Goal: Answer question/provide support: Ask a question

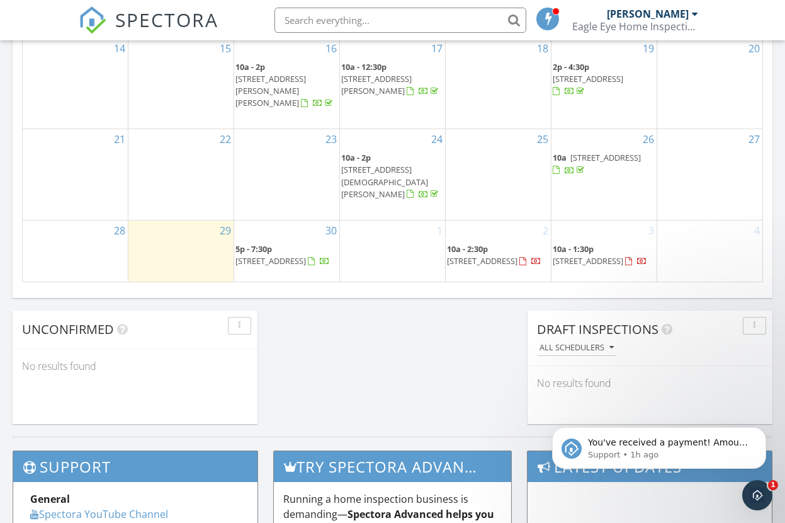
scroll to position [1147, 786]
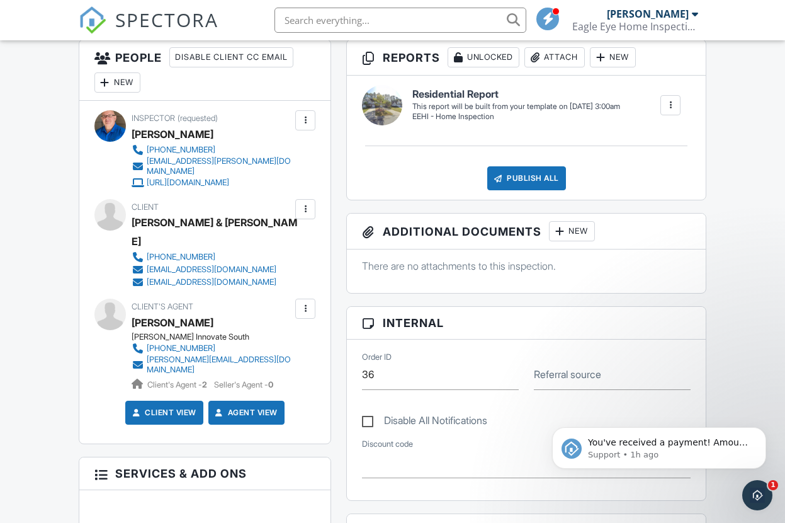
click at [305, 302] on div at bounding box center [305, 308] width 13 height 13
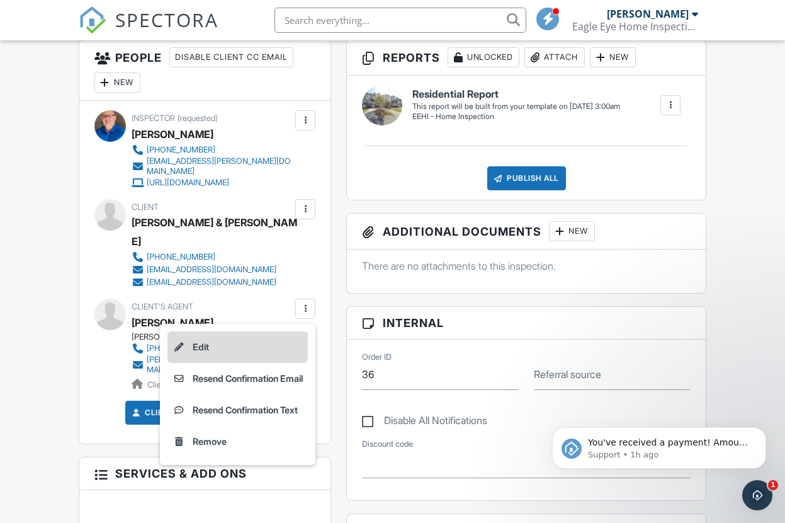
click at [198, 331] on li "Edit" at bounding box center [237, 346] width 140 height 31
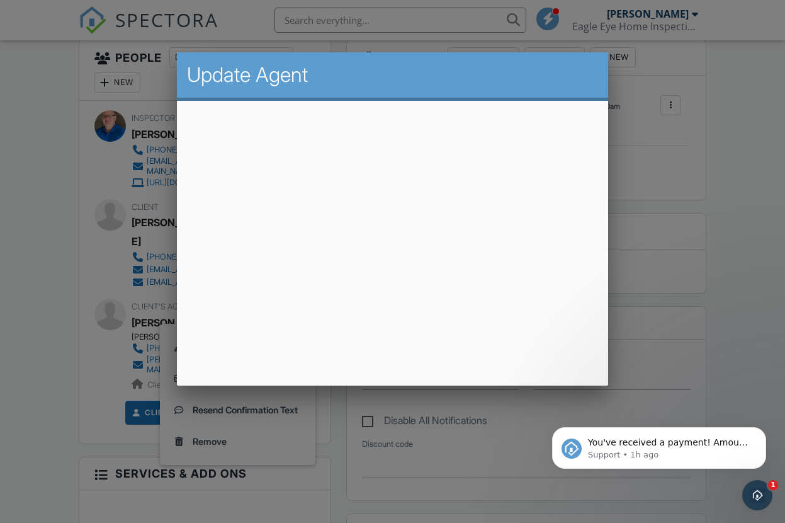
click at [678, 191] on div at bounding box center [392, 264] width 785 height 654
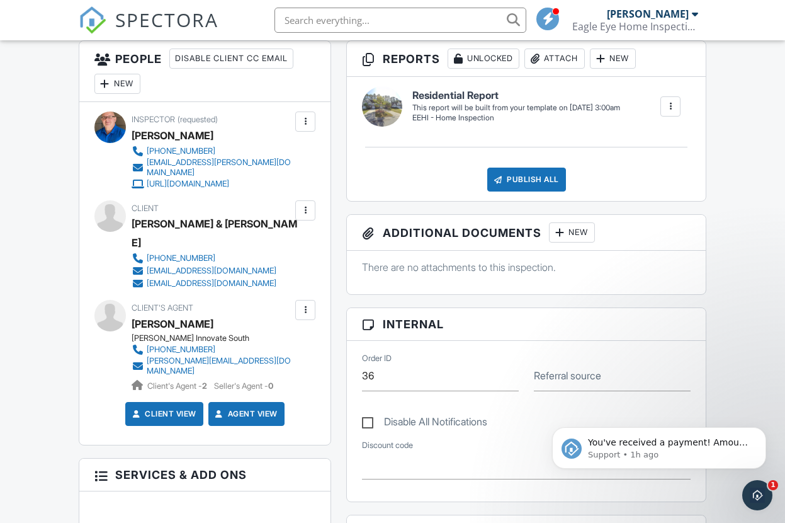
scroll to position [332, 0]
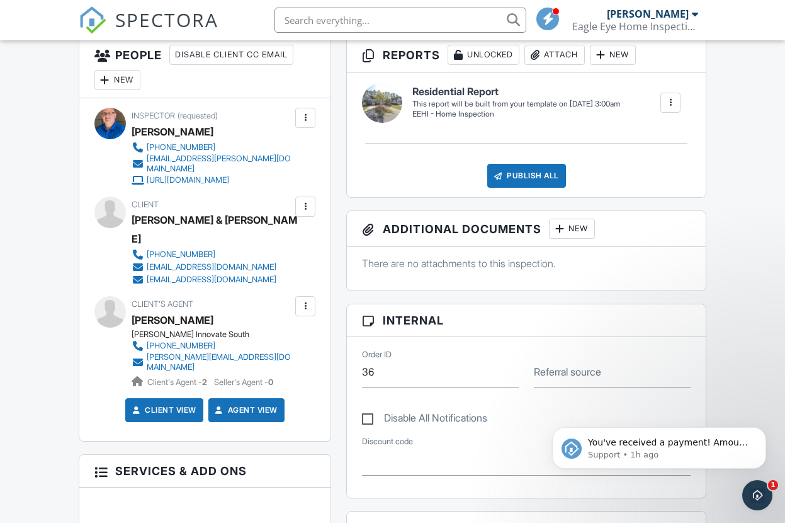
click at [304, 300] on div at bounding box center [305, 306] width 13 height 13
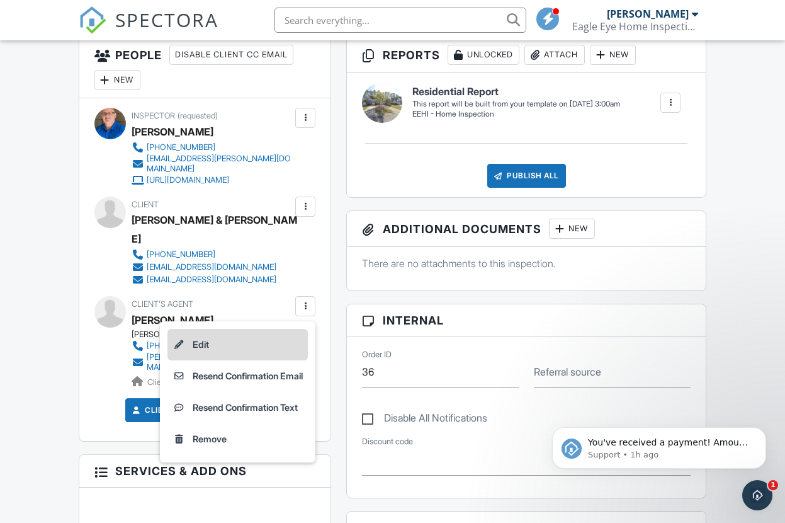
click at [194, 329] on li "Edit" at bounding box center [237, 344] width 140 height 31
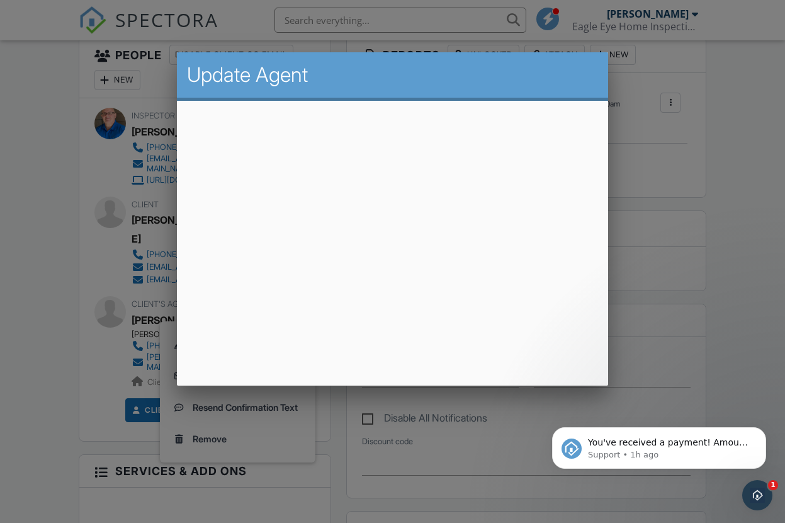
click at [640, 242] on div at bounding box center [392, 264] width 785 height 654
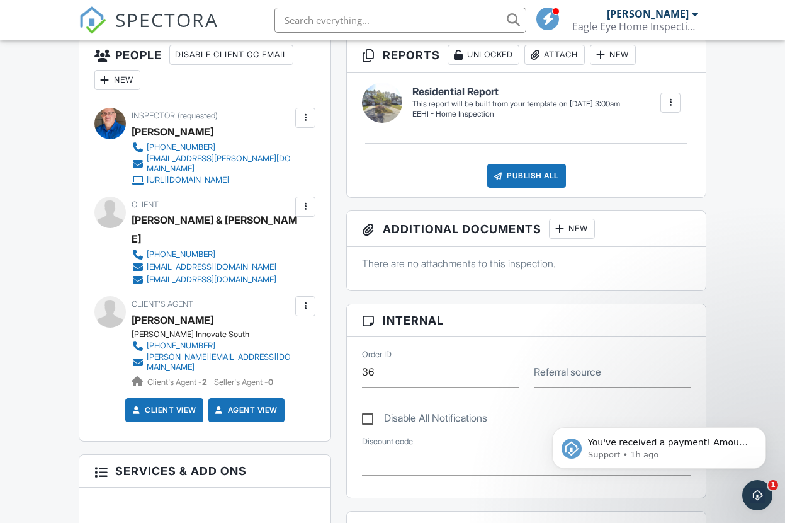
click at [304, 300] on div at bounding box center [305, 306] width 13 height 13
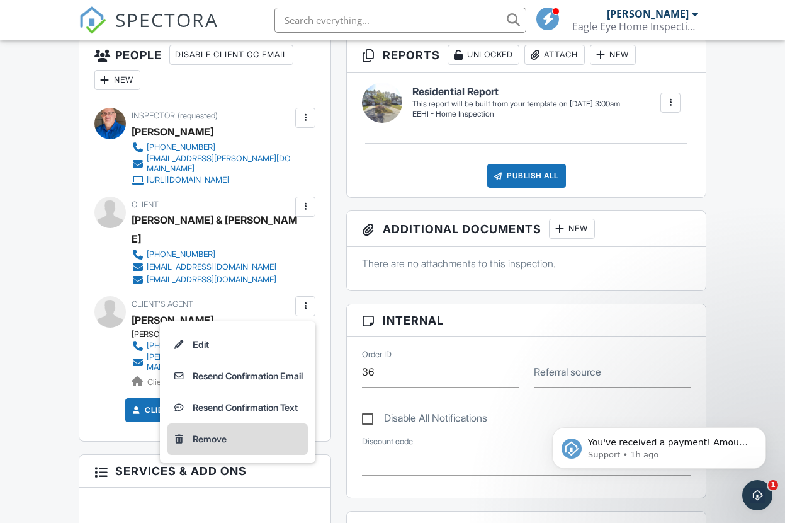
click at [196, 423] on li "Remove" at bounding box center [237, 438] width 140 height 31
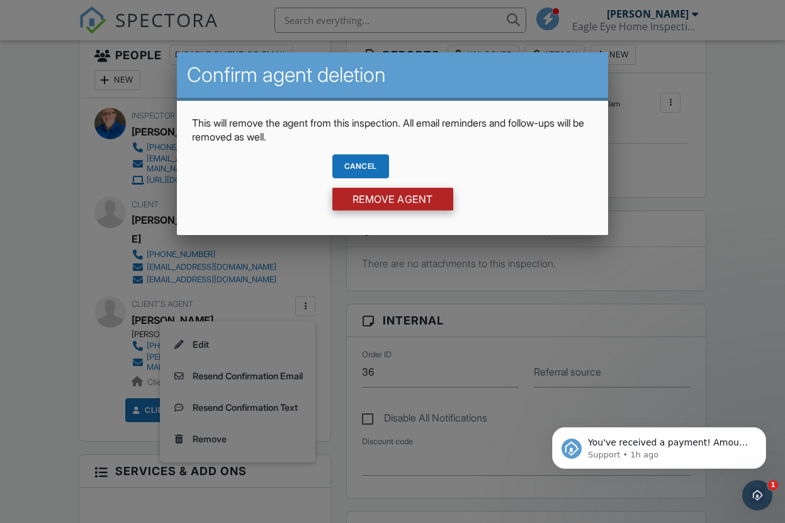
click at [407, 202] on input "Remove Agent" at bounding box center [392, 199] width 121 height 23
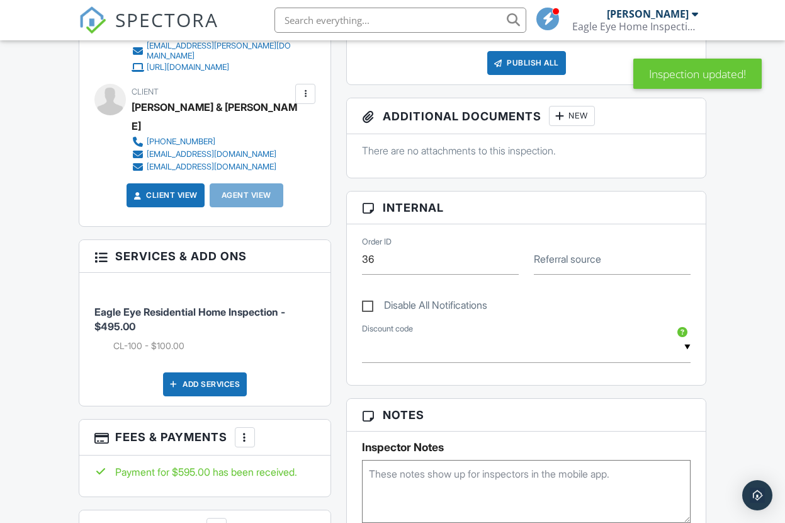
scroll to position [413, 0]
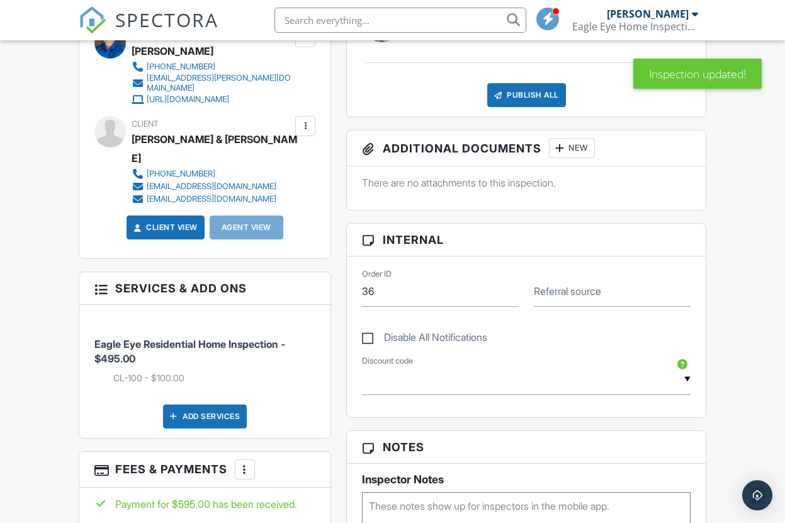
click at [306, 126] on div at bounding box center [305, 126] width 13 height 13
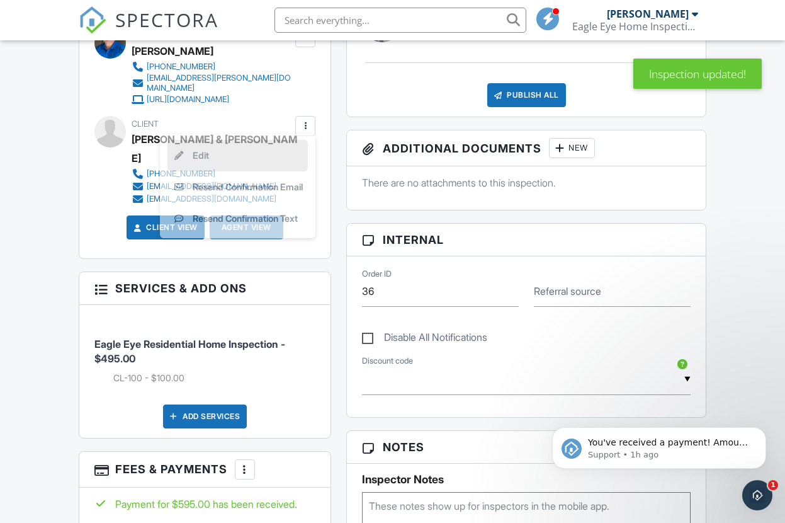
scroll to position [0, 0]
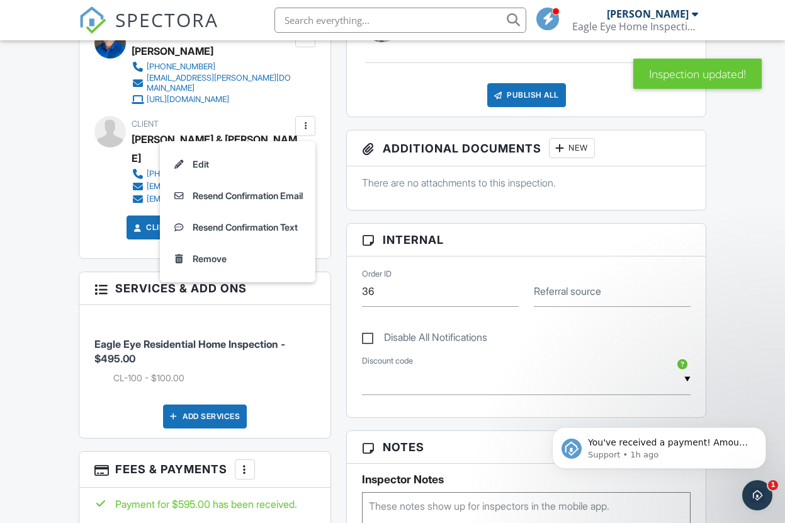
click at [346, 173] on div "Reports Unlocked Attach New Residential Report EEHI - Home Inspection Edit View…" at bounding box center [526, 466] width 375 height 1020
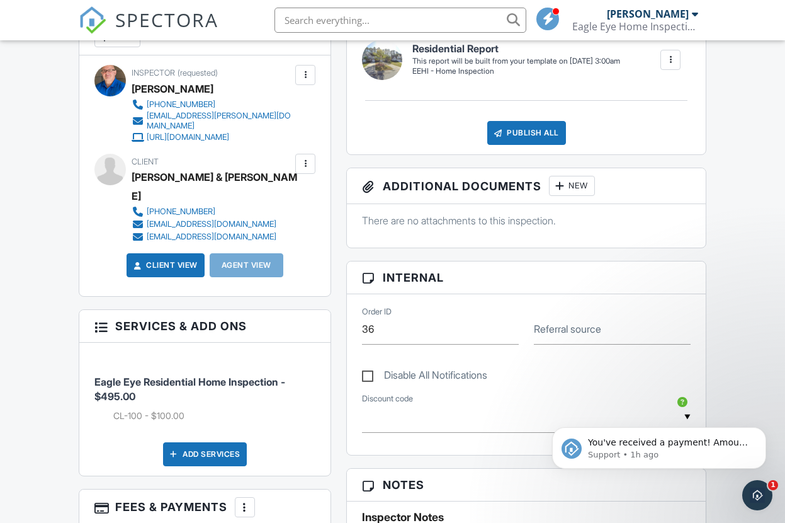
scroll to position [322, 0]
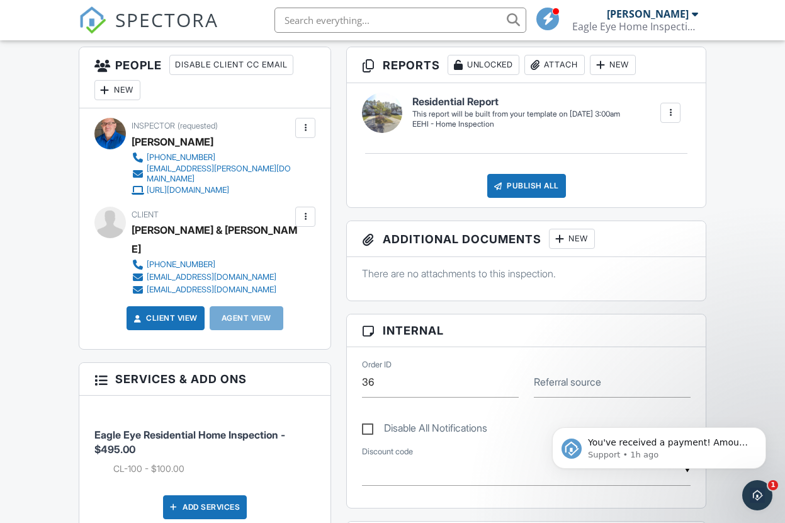
click at [253, 306] on div "Agent View" at bounding box center [247, 318] width 74 height 24
click at [255, 306] on div "Agent View" at bounding box center [247, 318] width 74 height 24
click at [253, 306] on div "Agent View" at bounding box center [247, 318] width 74 height 24
click at [259, 306] on div "Agent View" at bounding box center [247, 318] width 74 height 24
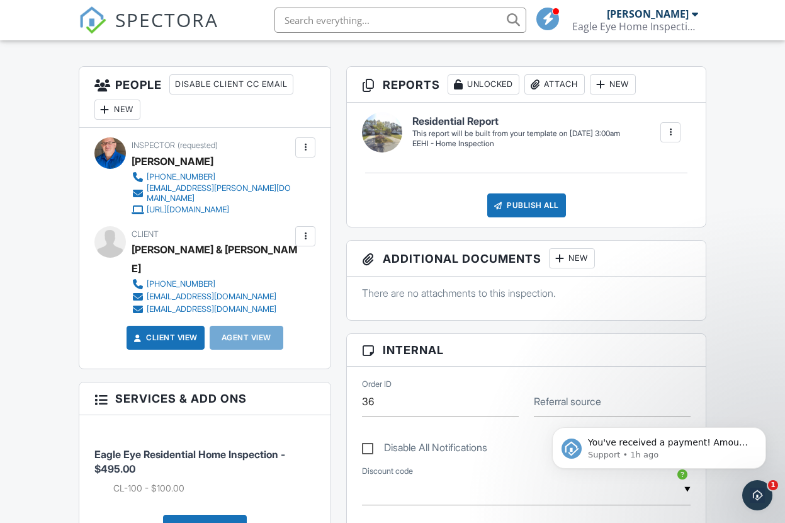
scroll to position [281, 0]
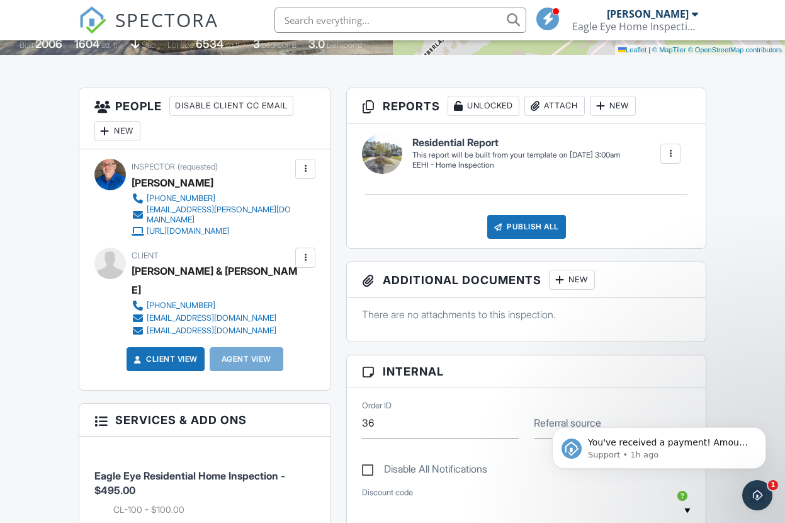
click at [304, 259] on div at bounding box center [305, 257] width 13 height 13
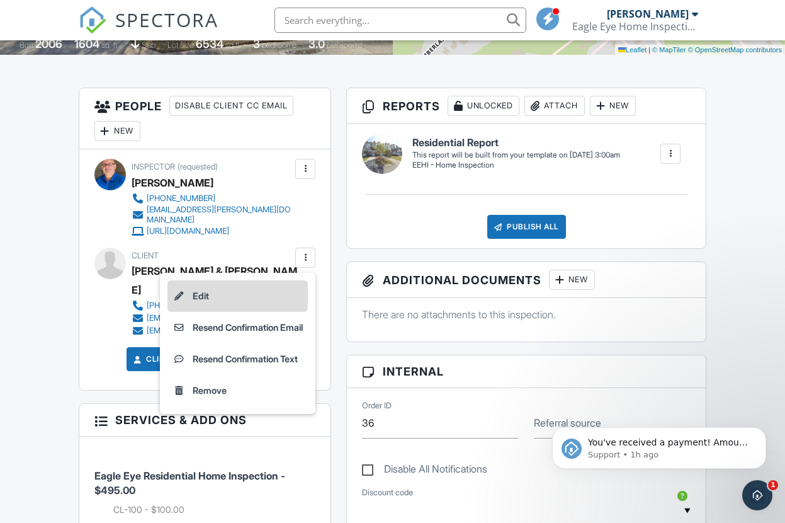
click at [200, 298] on li "Edit" at bounding box center [237, 295] width 140 height 31
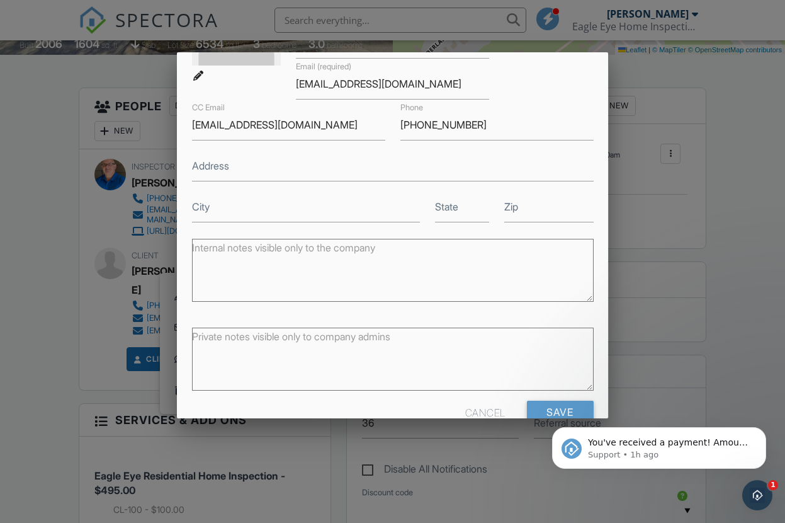
scroll to position [169, 0]
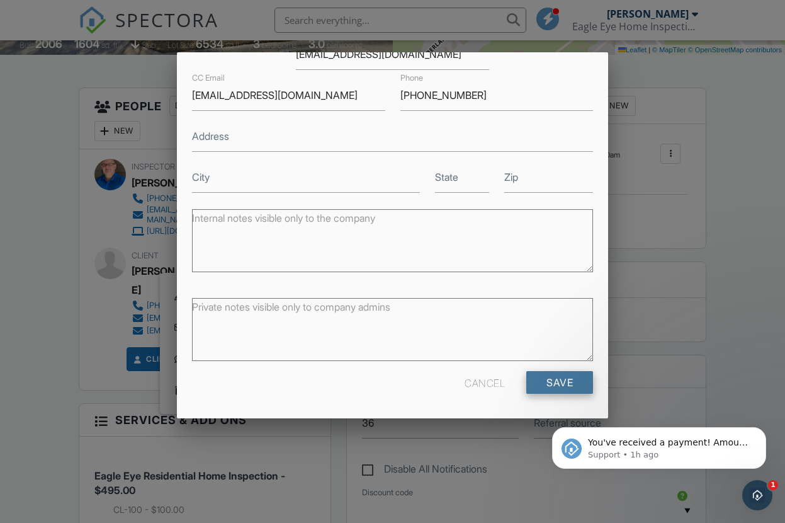
click at [579, 383] on input "Save" at bounding box center [559, 382] width 67 height 23
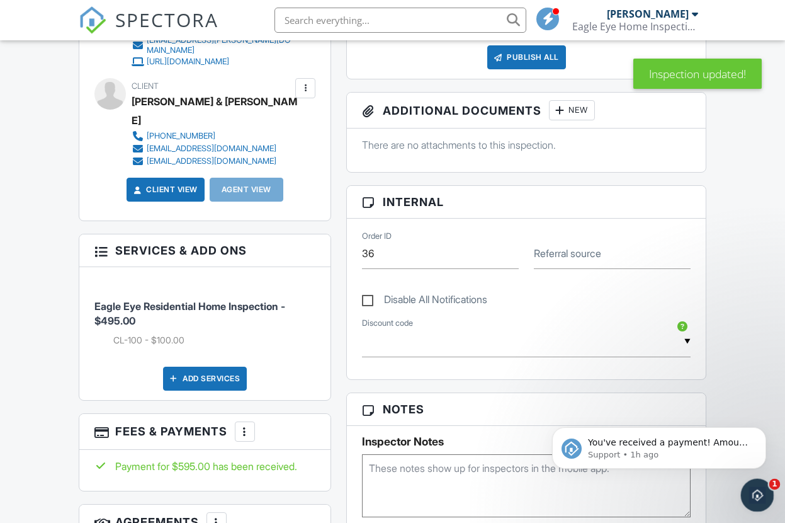
click at [749, 493] on icon "Open Intercom Messenger" at bounding box center [756, 493] width 21 height 21
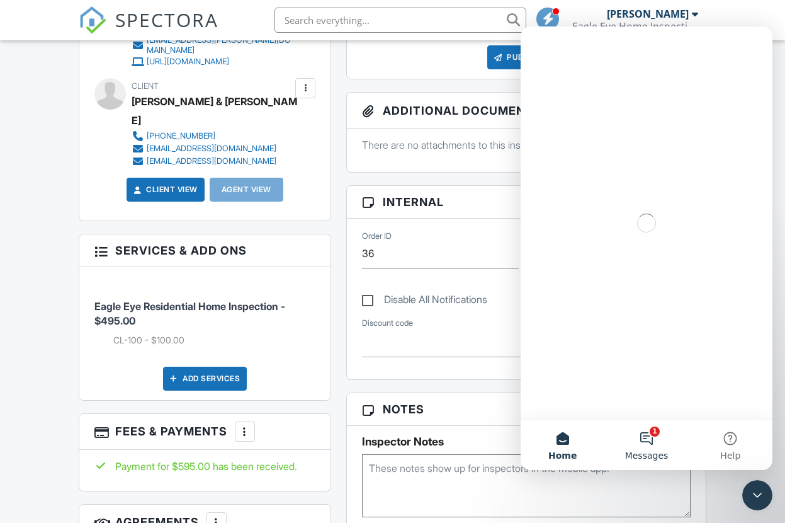
click at [643, 440] on button "1 Messages" at bounding box center [647, 444] width 84 height 50
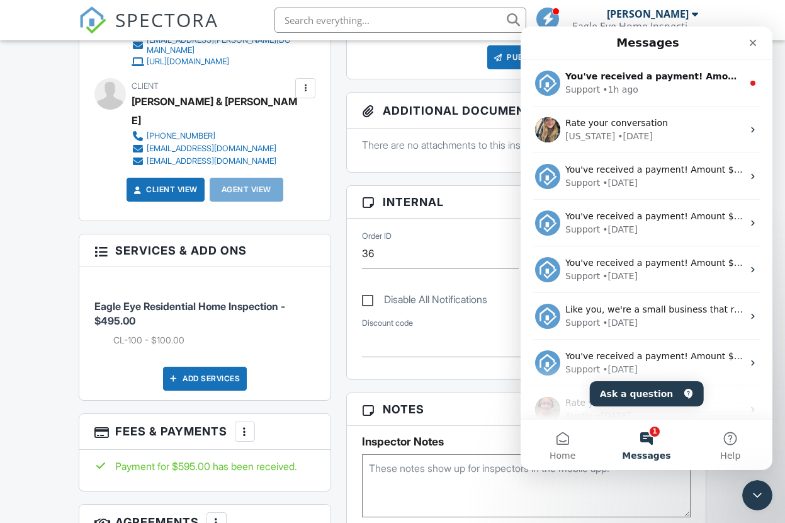
scroll to position [450, 0]
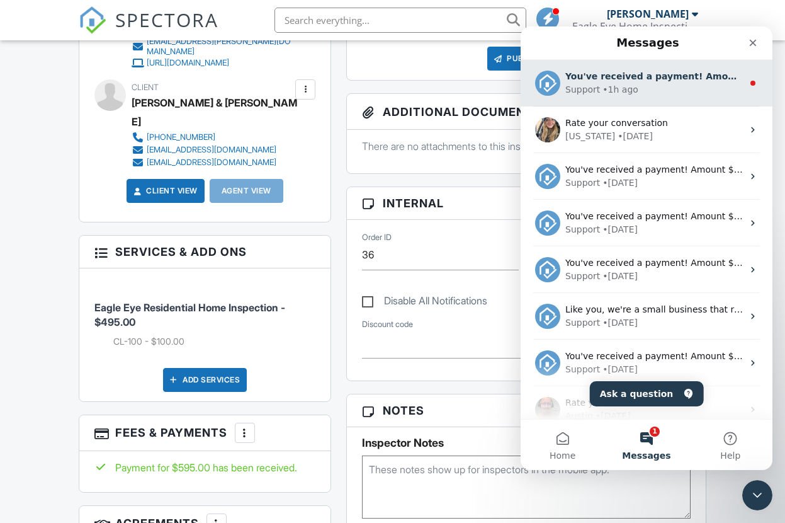
click at [720, 83] on div "Support • 1h ago" at bounding box center [654, 89] width 178 height 13
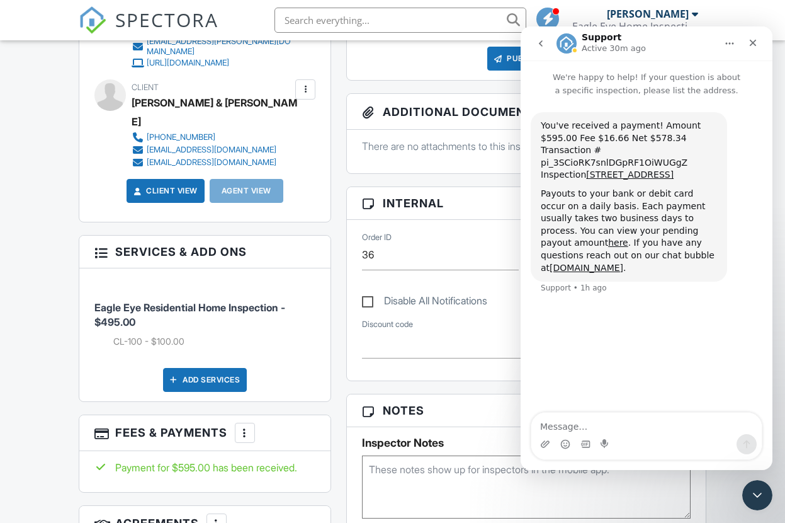
click at [569, 424] on textarea "Message…" at bounding box center [646, 422] width 230 height 21
type textarea "I need to add an agent to an ninspeciton. Where do I do that?"
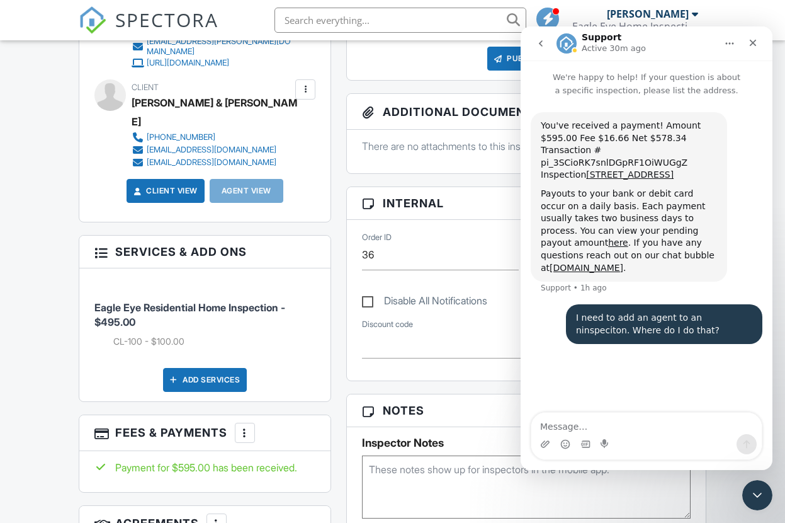
click at [623, 436] on div "Intercom messenger" at bounding box center [646, 444] width 230 height 20
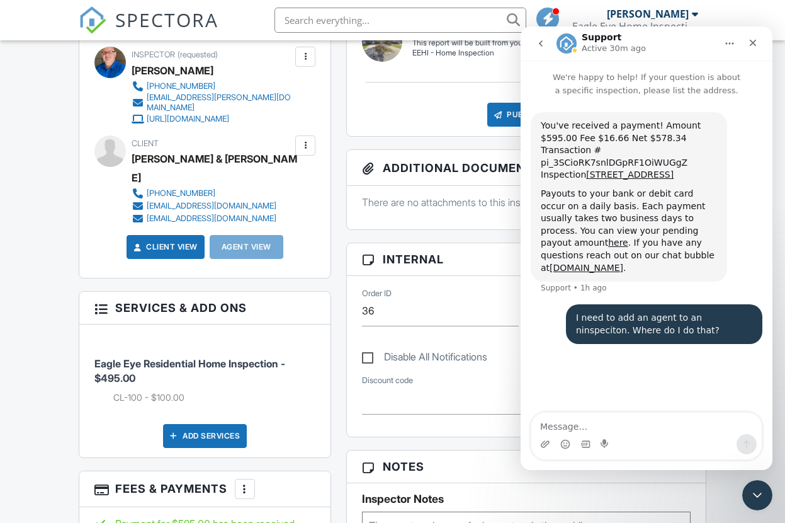
scroll to position [360, 0]
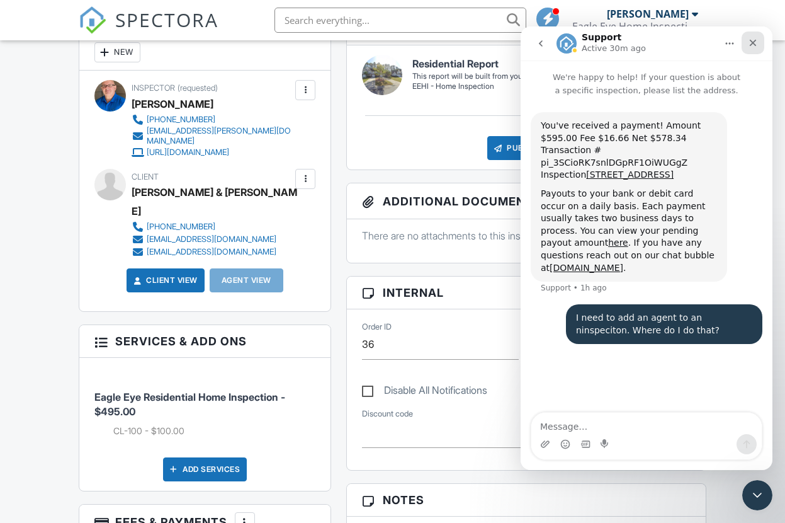
click at [752, 47] on icon "Close" at bounding box center [753, 43] width 10 height 10
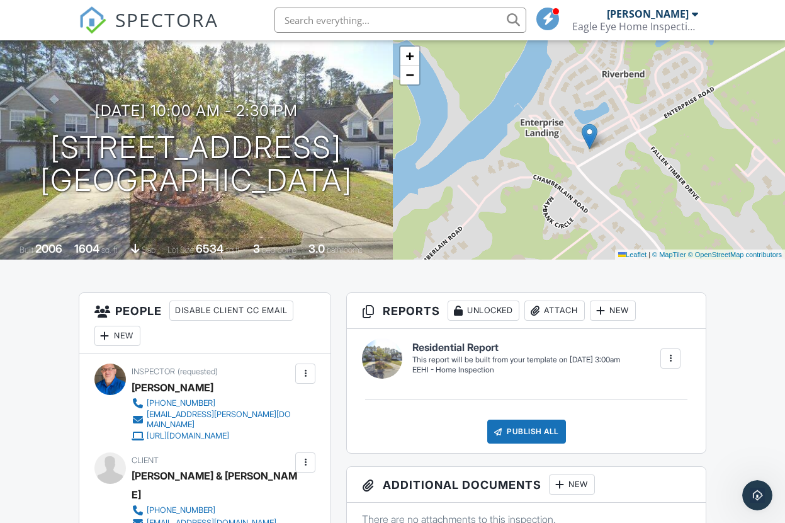
scroll to position [0, 0]
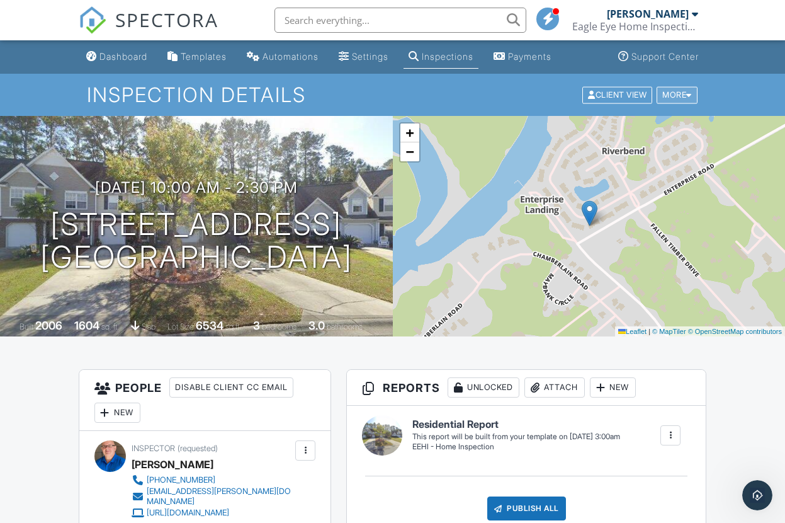
click at [676, 90] on div "More" at bounding box center [677, 94] width 41 height 17
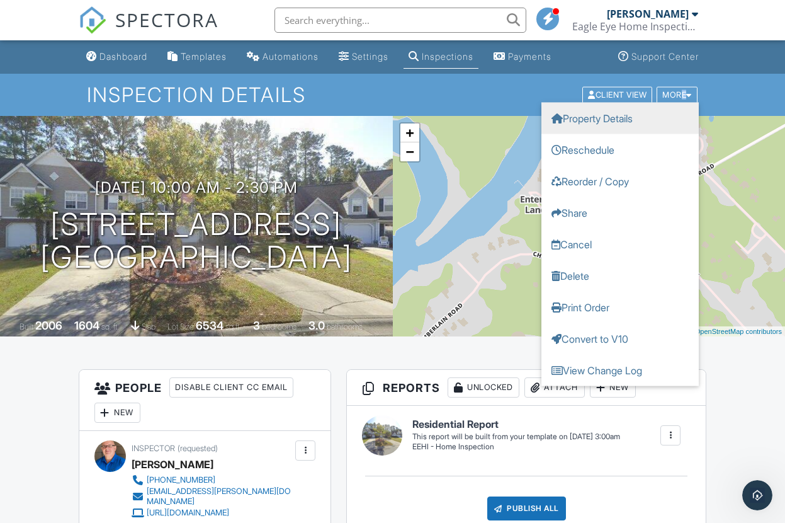
click at [600, 118] on link "Property Details" at bounding box center [620, 117] width 157 height 31
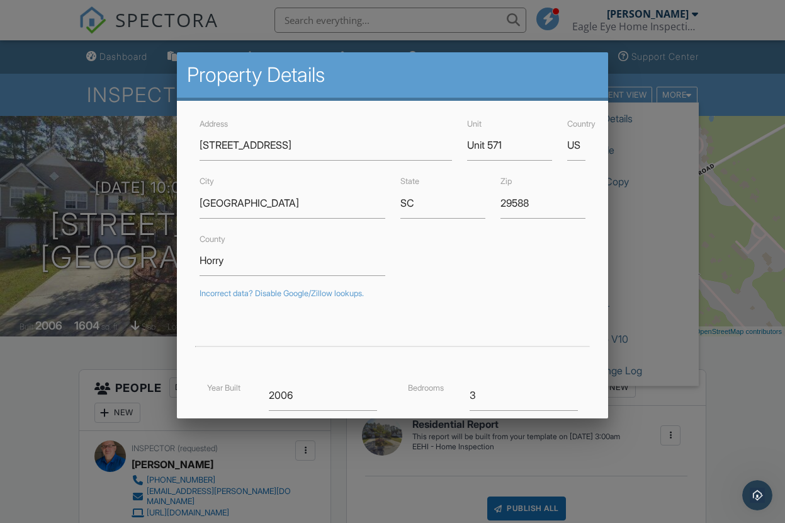
click at [671, 132] on div at bounding box center [392, 264] width 785 height 654
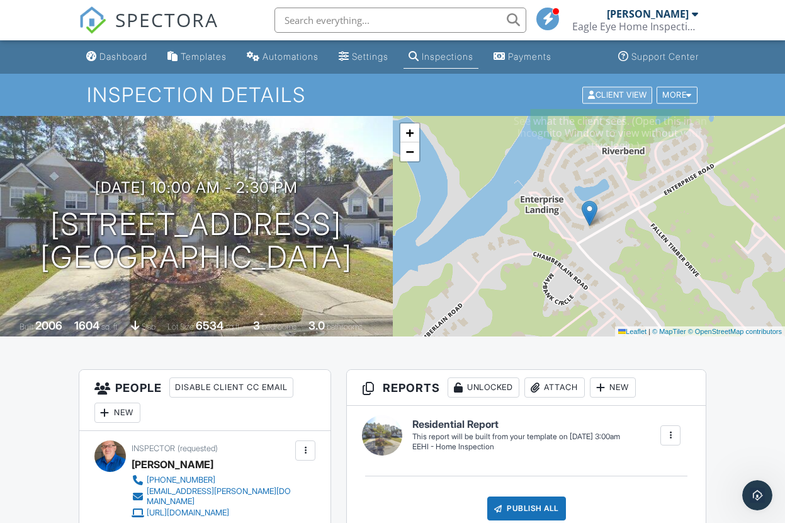
click at [609, 96] on div "Client View" at bounding box center [617, 94] width 70 height 17
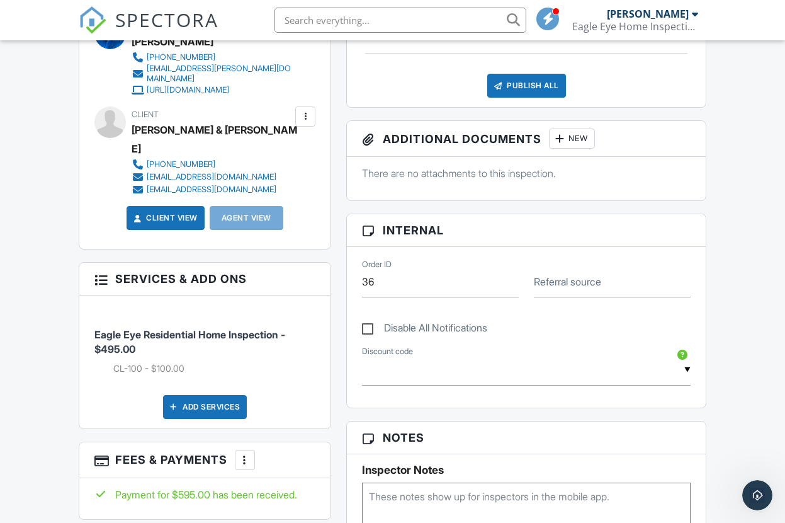
scroll to position [426, 0]
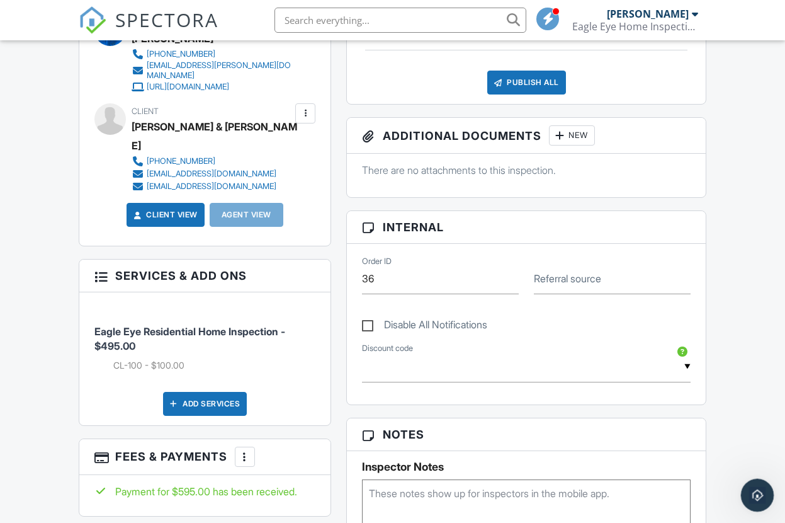
click at [756, 494] on icon "Open Intercom Messenger" at bounding box center [755, 493] width 9 height 10
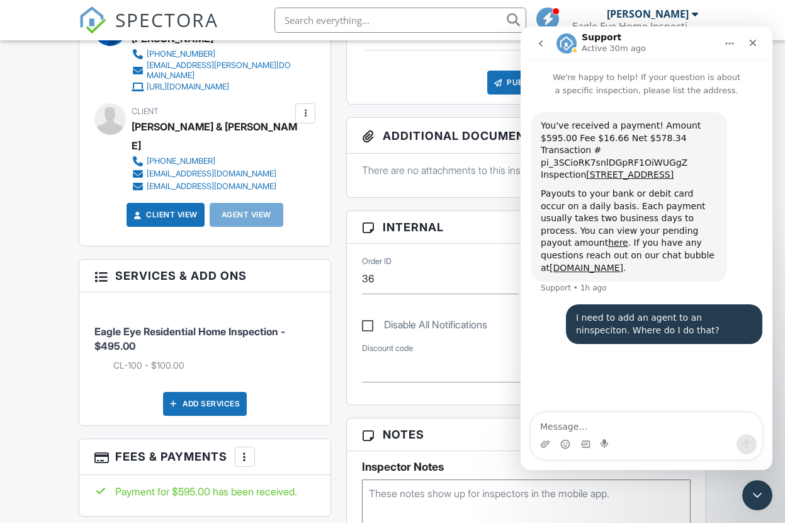
click at [544, 42] on icon "go back" at bounding box center [541, 43] width 10 height 10
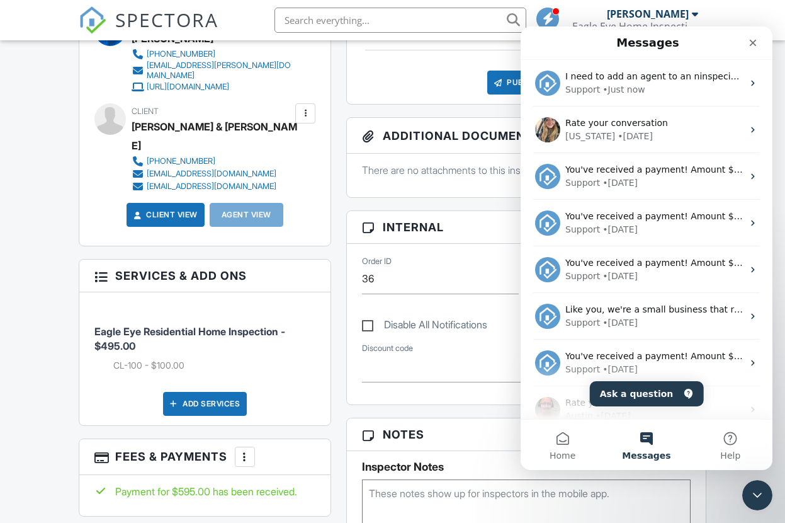
click at [647, 437] on button "Messages" at bounding box center [647, 444] width 84 height 50
click at [645, 391] on button "Ask a question" at bounding box center [647, 393] width 114 height 25
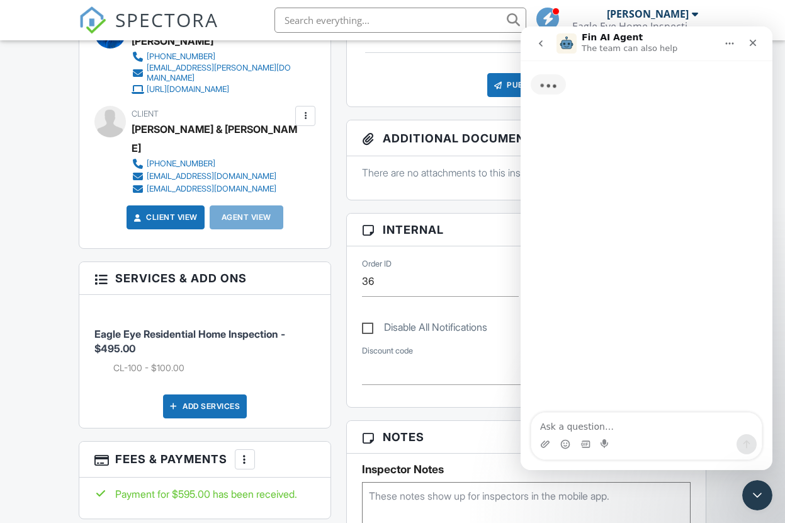
click at [644, 424] on textarea "Ask a question…" at bounding box center [646, 422] width 230 height 21
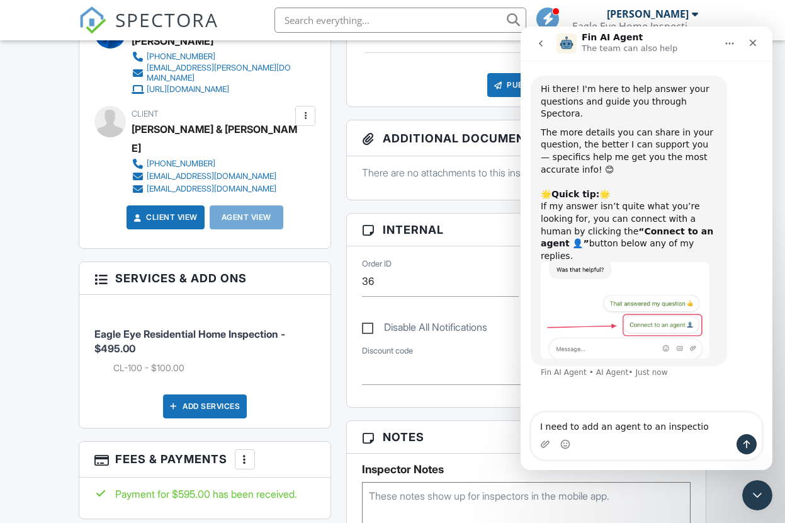
type textarea "I need to add an agent to an inspection"
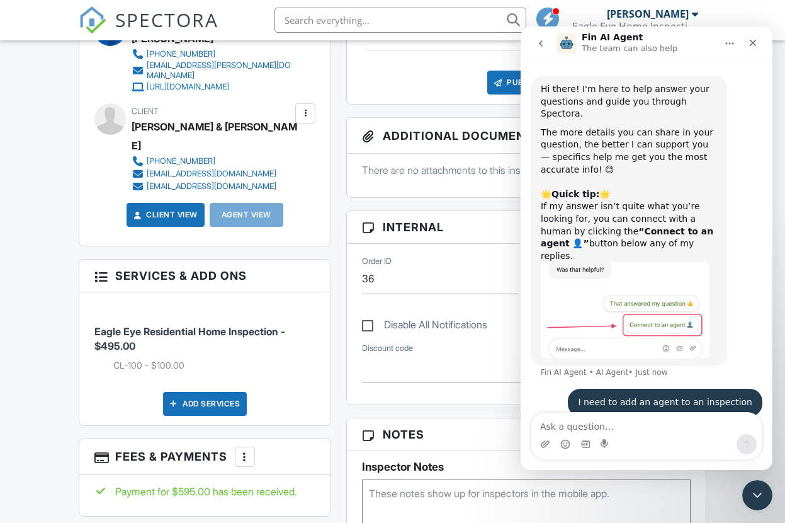
scroll to position [428, 0]
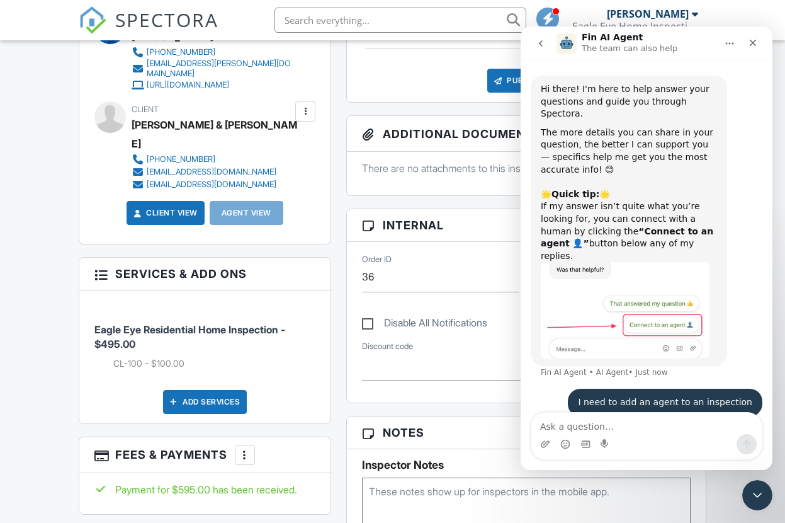
click at [635, 425] on textarea "Ask a question…" at bounding box center [646, 422] width 230 height 21
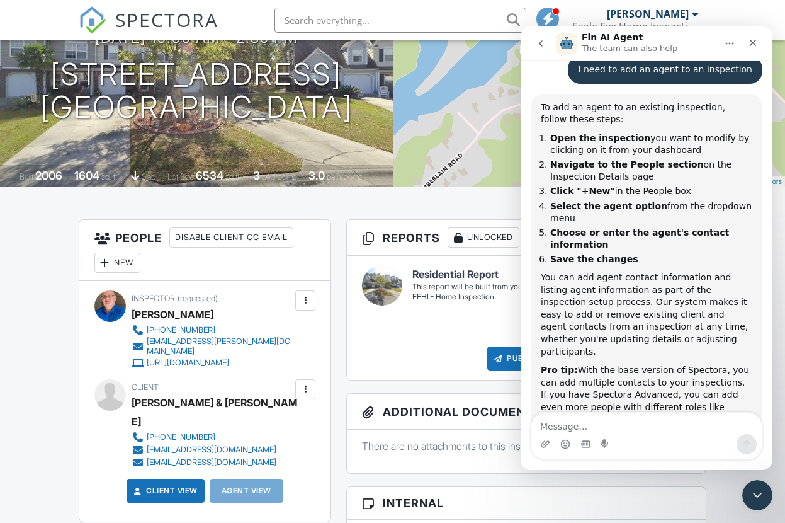
scroll to position [322, 0]
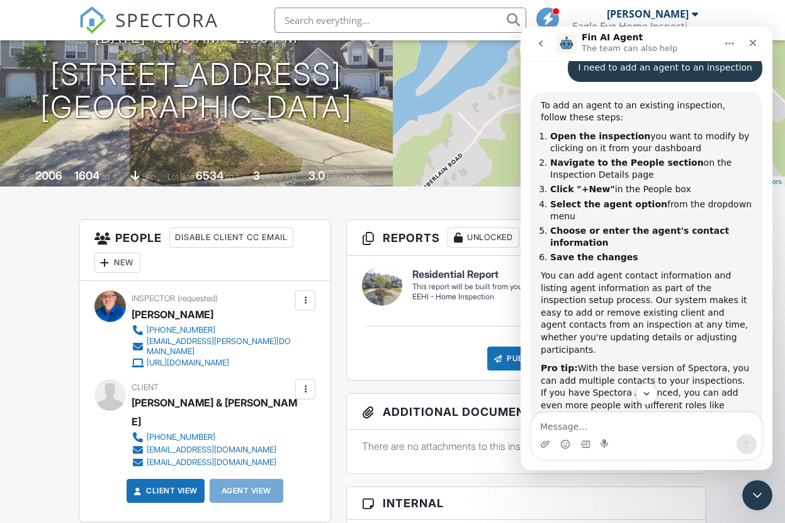
click at [125, 262] on div "New" at bounding box center [117, 263] width 46 height 20
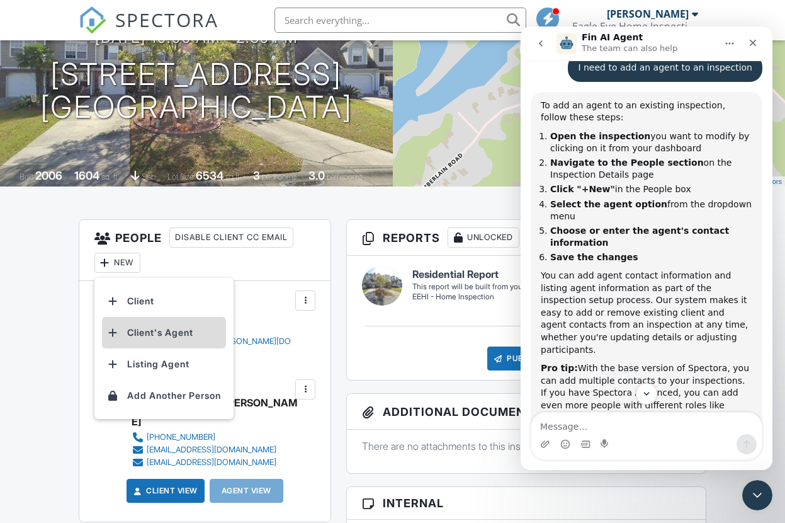
click at [157, 327] on li "Client's Agent" at bounding box center [164, 332] width 124 height 31
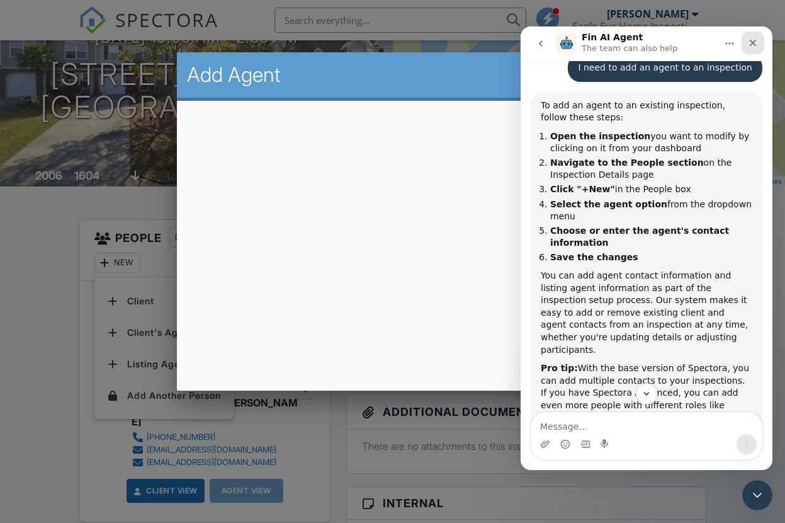
click at [751, 42] on icon "Close" at bounding box center [753, 43] width 10 height 10
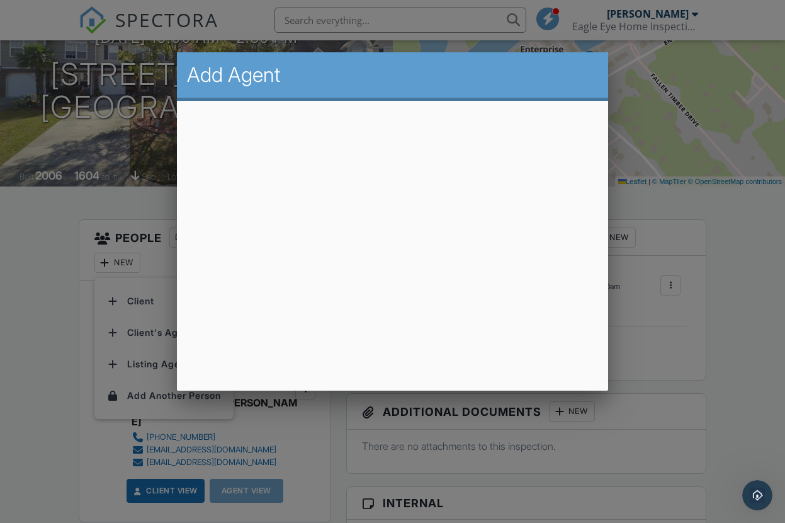
click at [722, 344] on div at bounding box center [392, 264] width 785 height 654
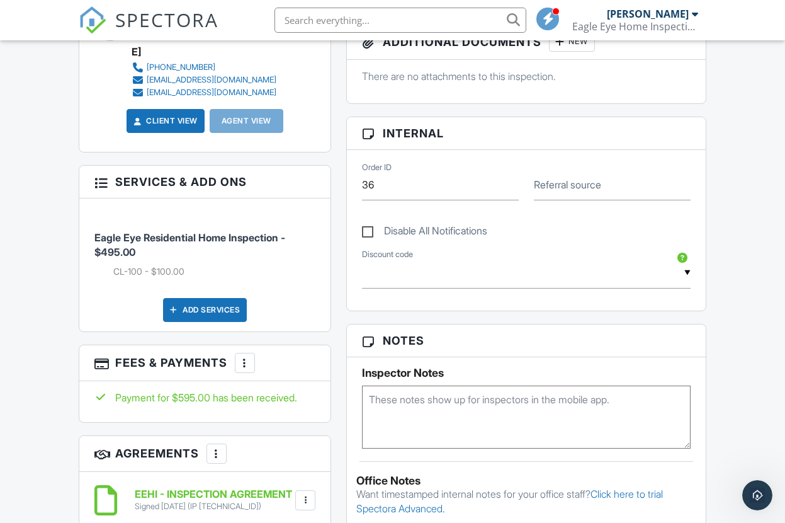
scroll to position [530, 0]
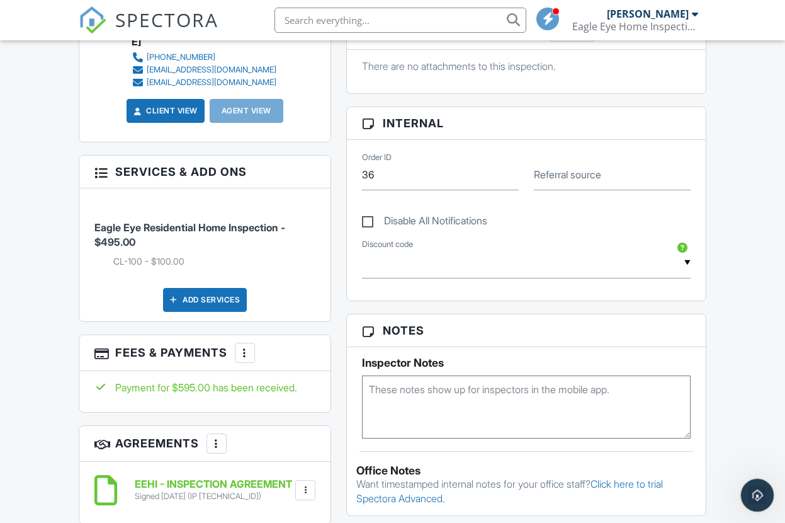
click at [754, 497] on icon "Open Intercom Messenger" at bounding box center [756, 493] width 21 height 21
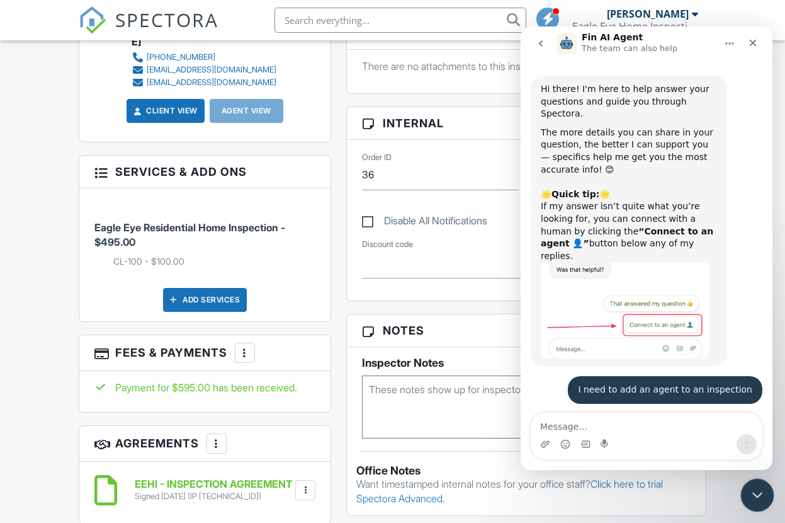
scroll to position [581, 0]
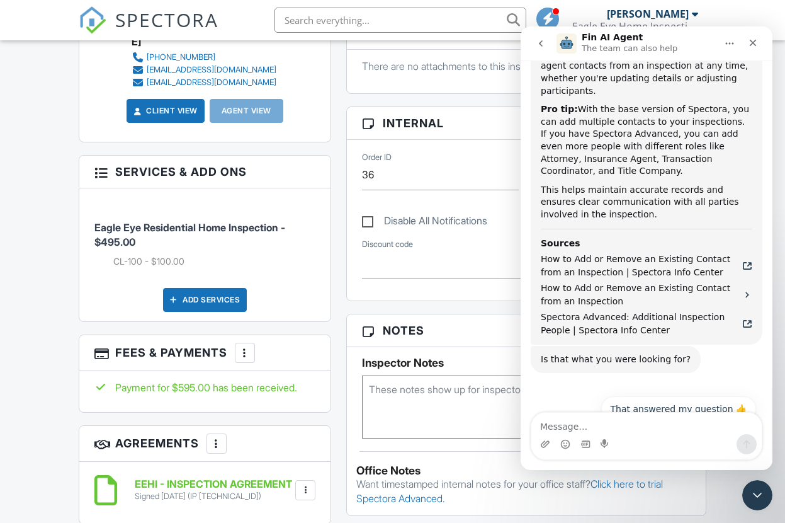
click at [608, 428] on textarea "Message…" at bounding box center [646, 422] width 230 height 21
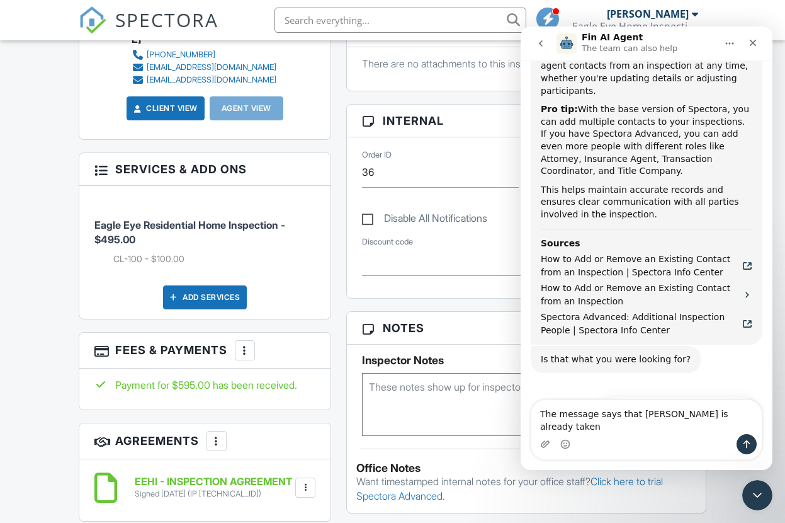
click at [656, 429] on textarea "The message says that emnail is already taken" at bounding box center [646, 417] width 230 height 34
type textarea "The message says that email is already taken"
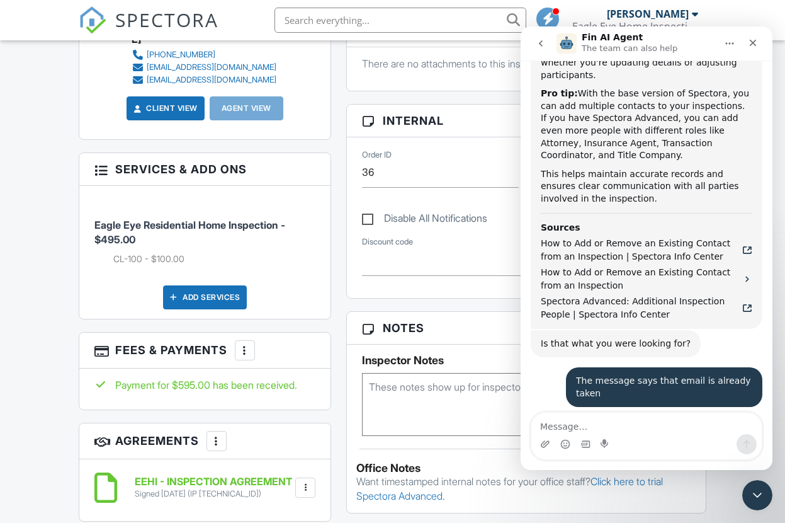
scroll to position [596, 0]
click at [654, 424] on textarea "Message…" at bounding box center [646, 422] width 230 height 21
click at [639, 431] on textarea "Message…" at bounding box center [646, 422] width 230 height 21
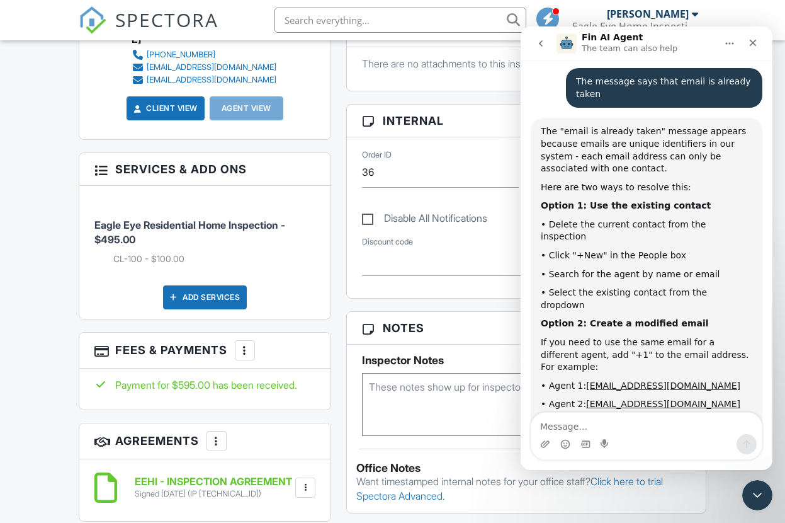
scroll to position [897, 0]
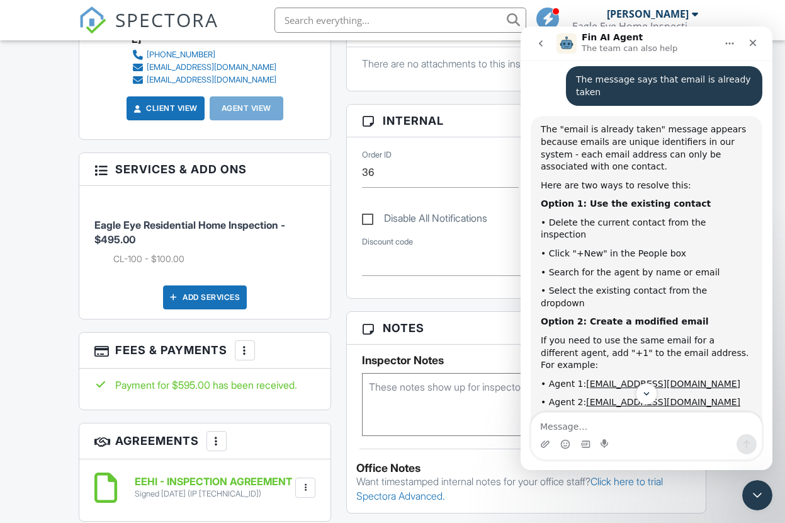
click at [311, 310] on div "People Disable Client CC Email New Client Client's Agent Listing Agent Add Anot…" at bounding box center [205, 235] width 268 height 797
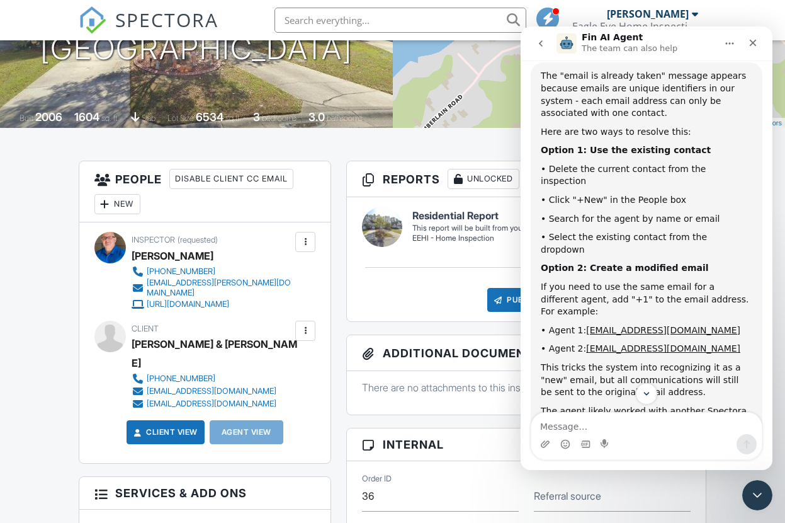
scroll to position [946, 0]
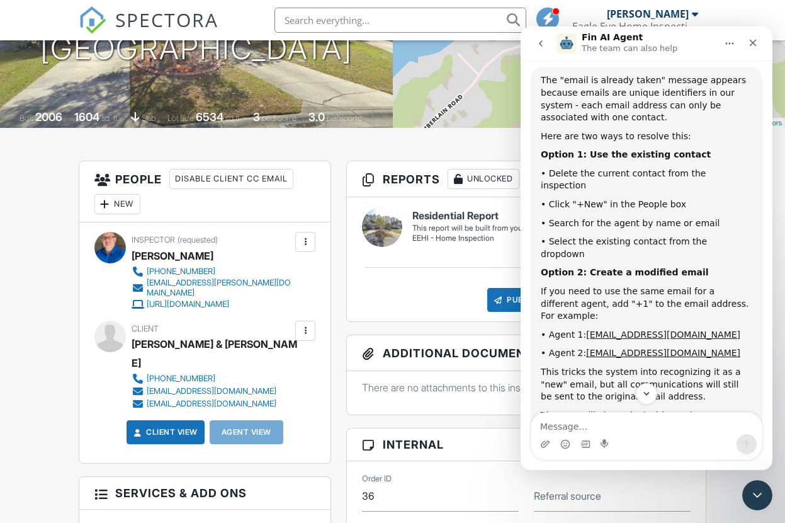
click at [108, 202] on div at bounding box center [105, 204] width 13 height 13
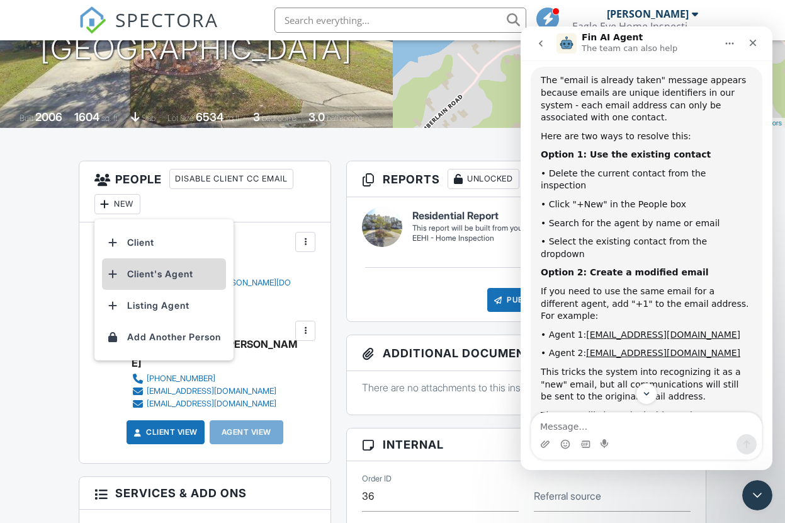
click at [164, 276] on li "Client's Agent" at bounding box center [164, 273] width 124 height 31
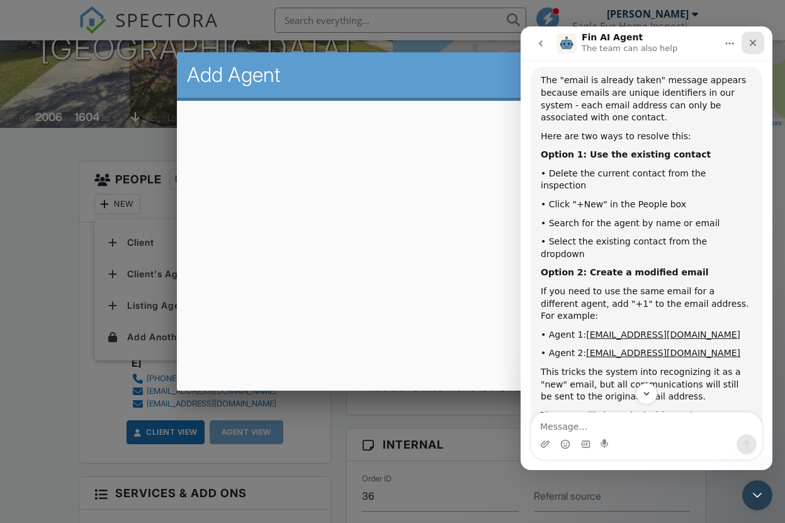
click at [751, 42] on icon "Close" at bounding box center [753, 43] width 10 height 10
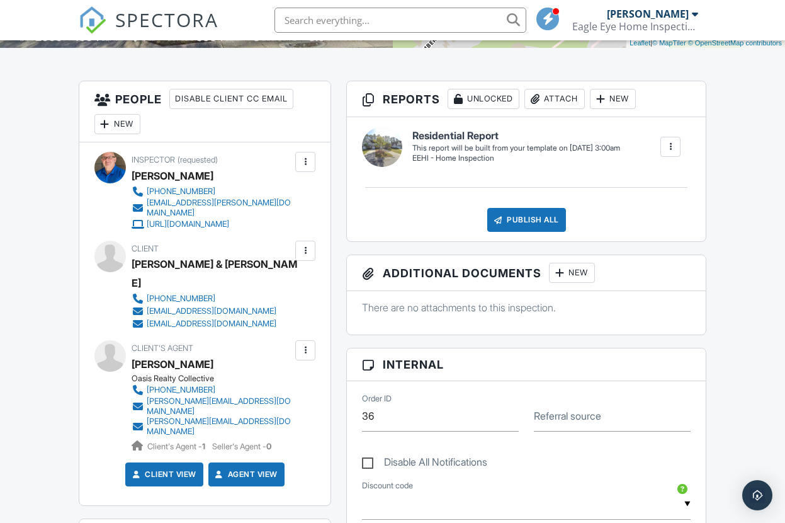
scroll to position [302, 0]
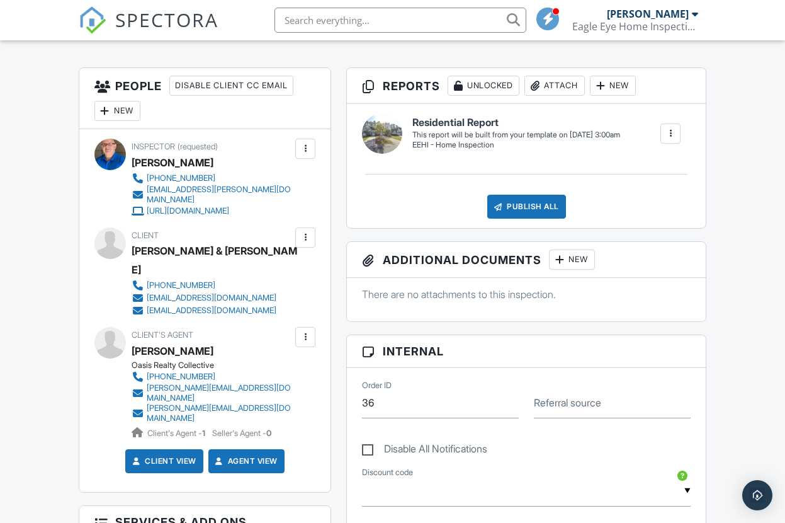
click at [305, 331] on div at bounding box center [305, 337] width 13 height 13
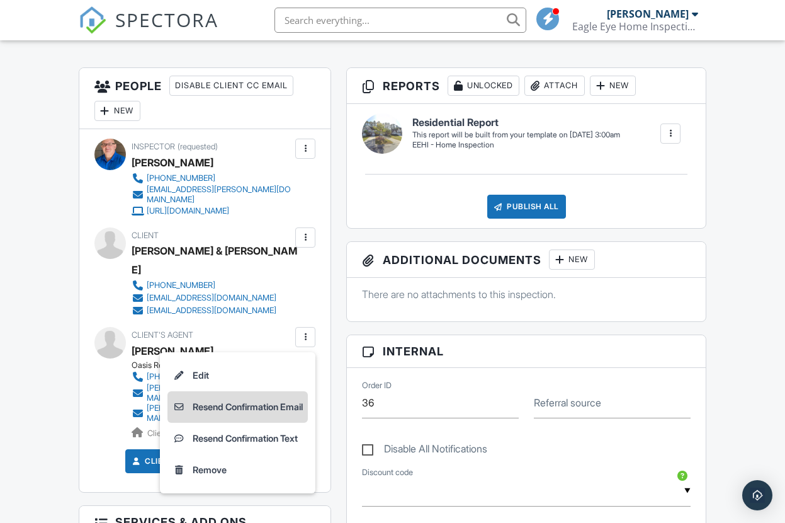
click at [246, 391] on li "Resend Confirmation Email" at bounding box center [237, 406] width 140 height 31
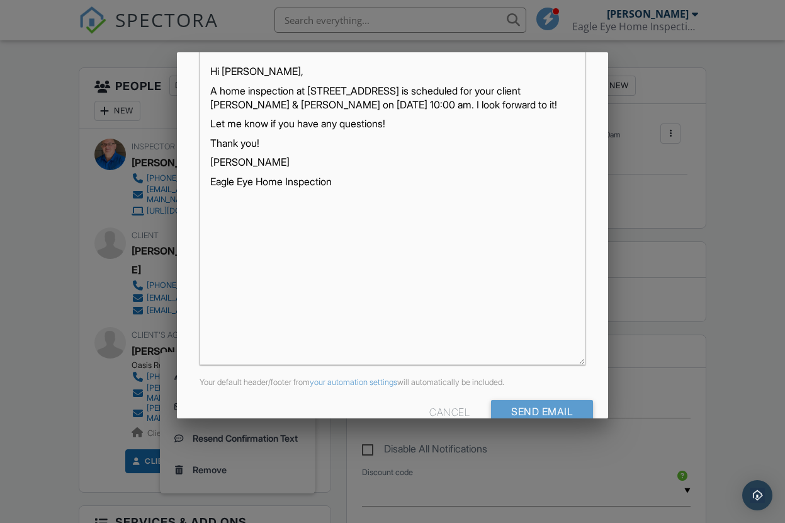
scroll to position [253, 0]
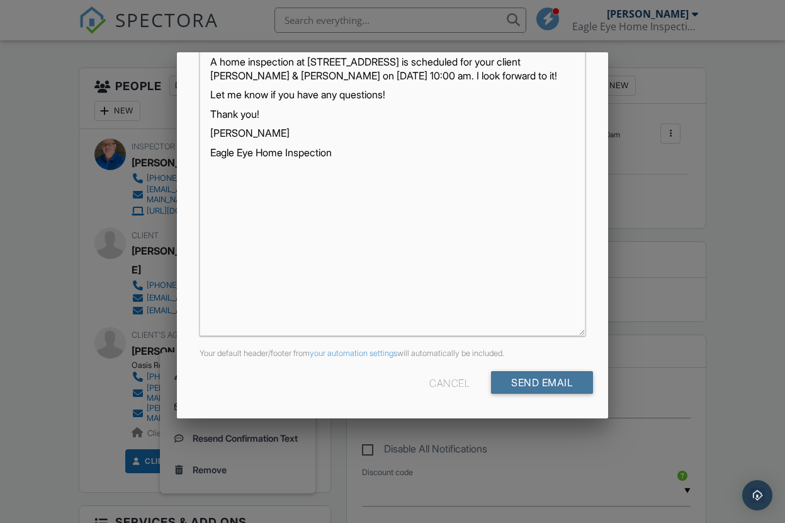
click at [530, 380] on input "Send Email" at bounding box center [542, 382] width 102 height 23
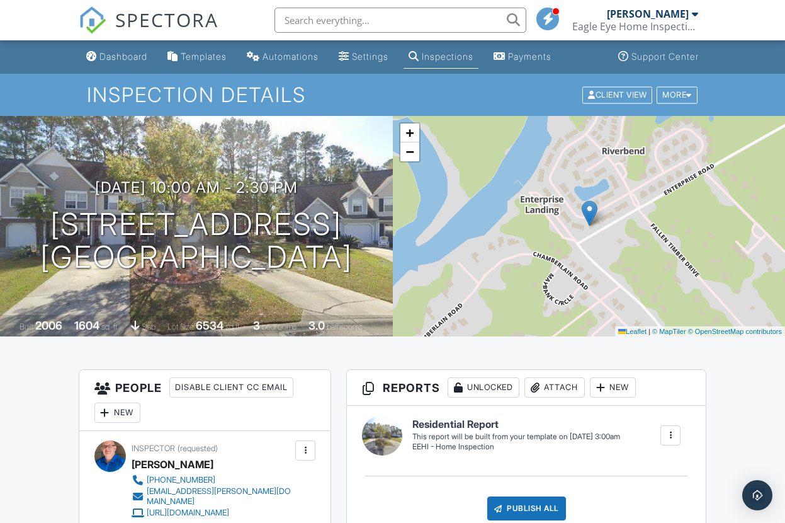
click at [356, 14] on input "text" at bounding box center [401, 20] width 252 height 25
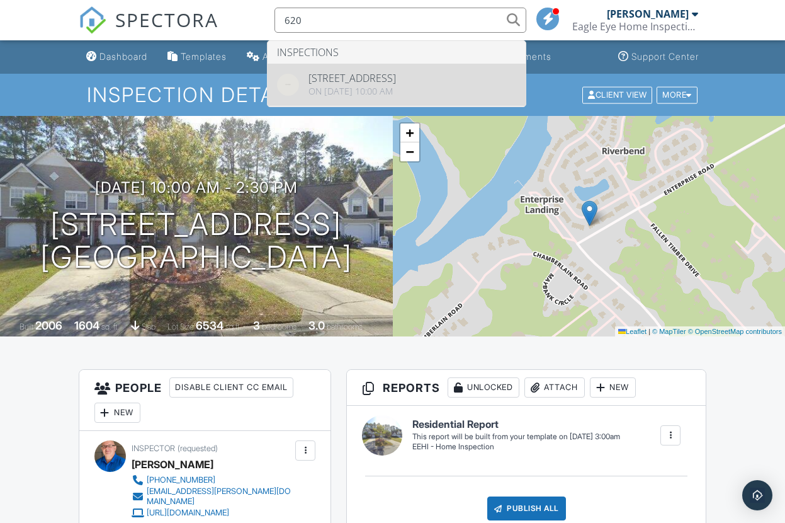
type input "620"
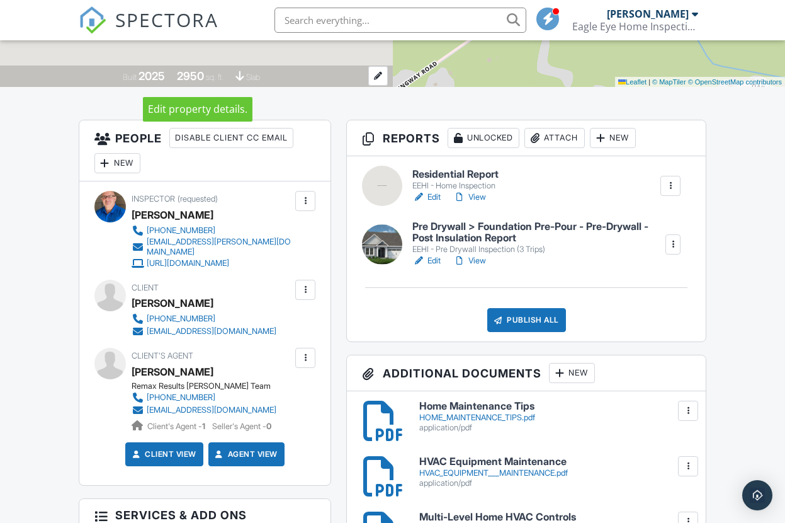
scroll to position [251, 0]
